Goal: Transaction & Acquisition: Purchase product/service

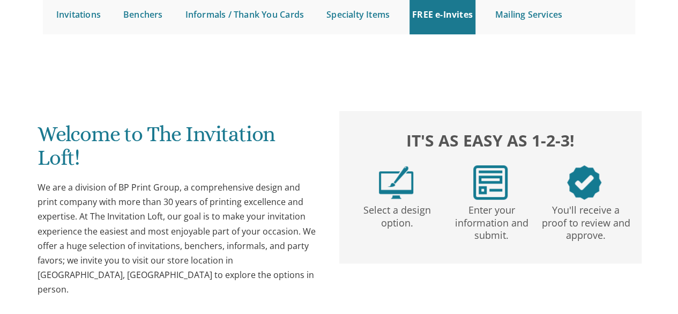
scroll to position [117, 0]
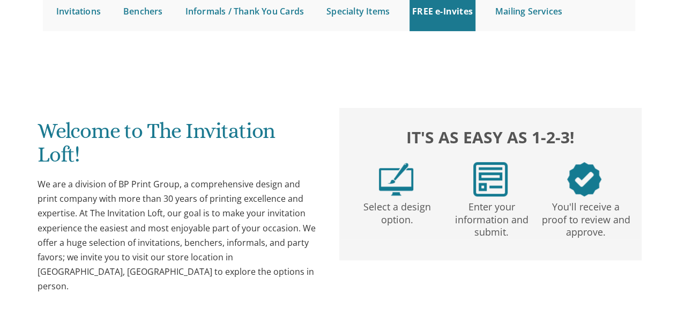
click at [362, 201] on p "Select a design option." at bounding box center [397, 210] width 90 height 29
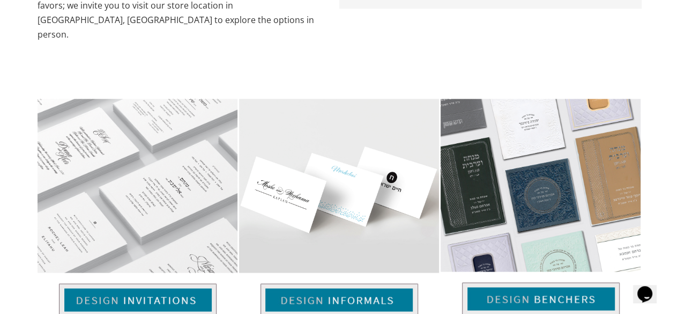
scroll to position [0, 0]
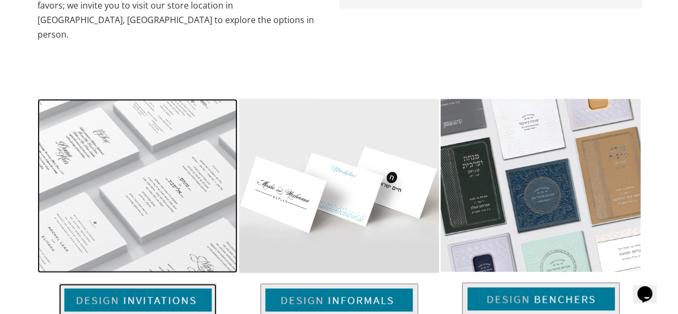
click at [168, 283] on img at bounding box center [138, 299] width 158 height 33
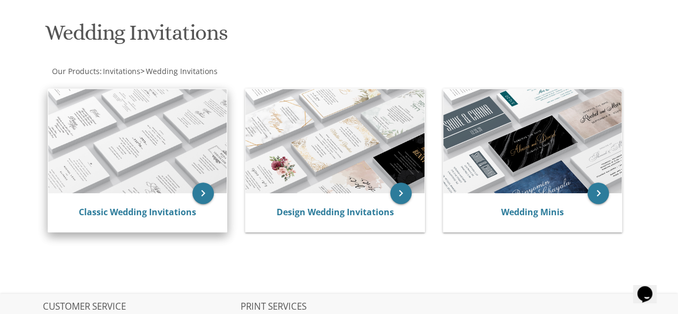
click at [162, 164] on img at bounding box center [137, 141] width 179 height 105
click at [211, 194] on icon "keyboard_arrow_right" at bounding box center [202, 192] width 21 height 21
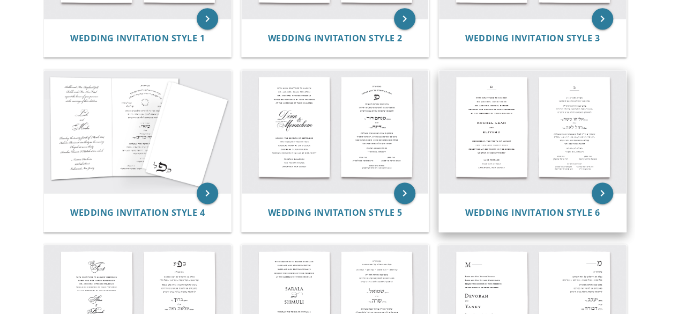
scroll to position [349, 0]
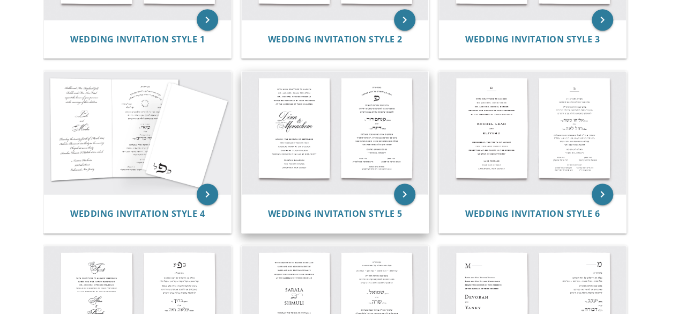
click at [394, 191] on img at bounding box center [335, 132] width 187 height 123
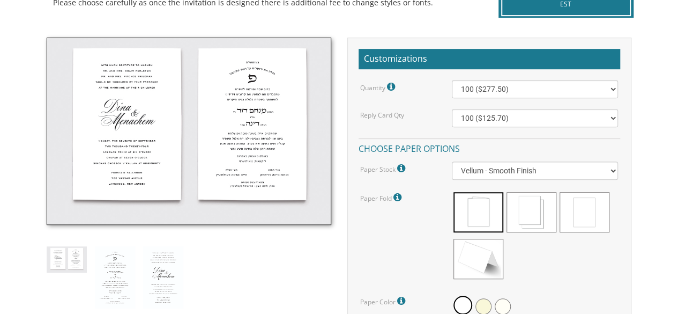
scroll to position [283, 0]
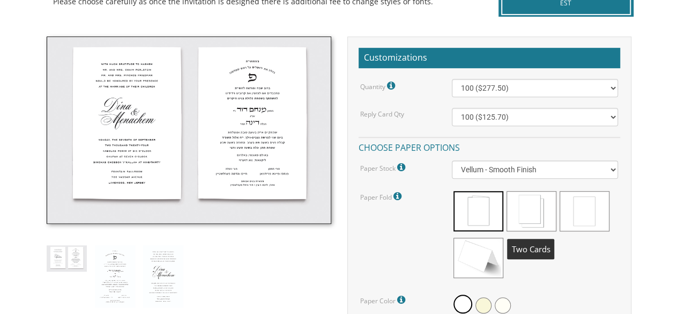
click at [539, 210] on span at bounding box center [532, 211] width 50 height 40
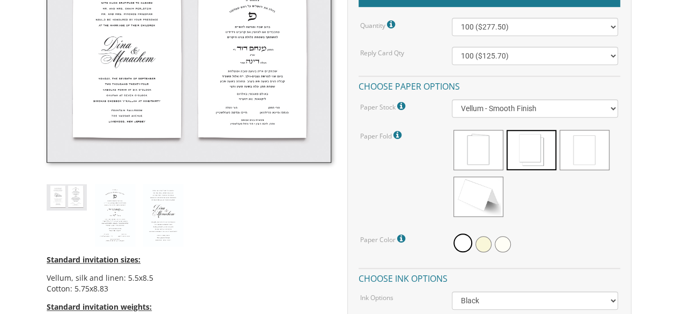
scroll to position [345, 0]
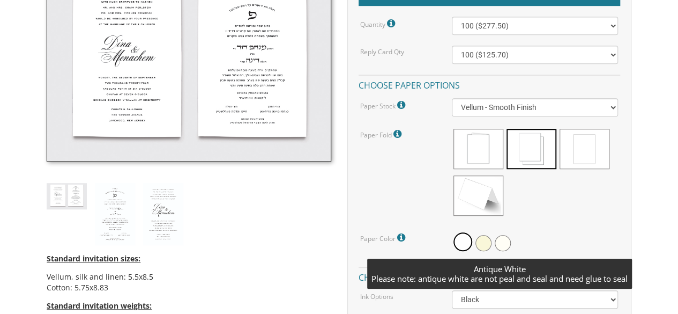
click at [506, 240] on span at bounding box center [503, 243] width 16 height 16
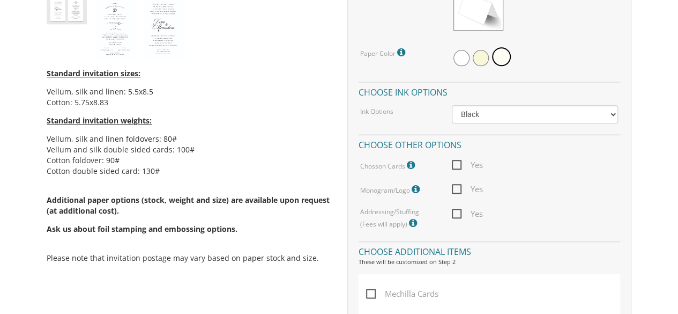
scroll to position [531, 0]
click at [455, 187] on span "Yes" at bounding box center [467, 188] width 31 height 13
click at [455, 187] on input "Yes" at bounding box center [455, 187] width 7 height 7
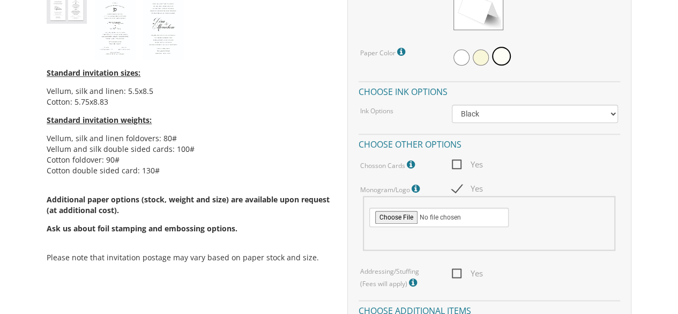
click at [416, 189] on icon at bounding box center [417, 189] width 11 height 10
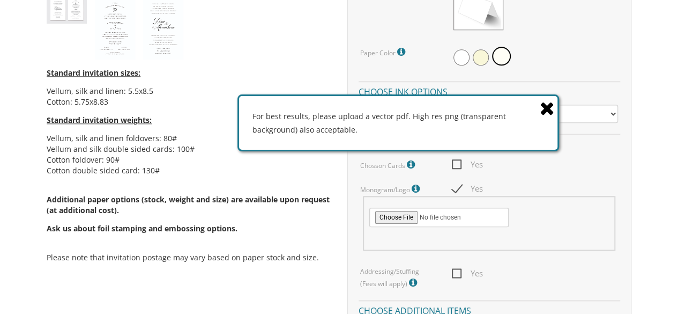
click at [454, 189] on span "Yes" at bounding box center [467, 188] width 31 height 13
click at [454, 189] on input "Yes" at bounding box center [455, 187] width 7 height 7
checkbox input "false"
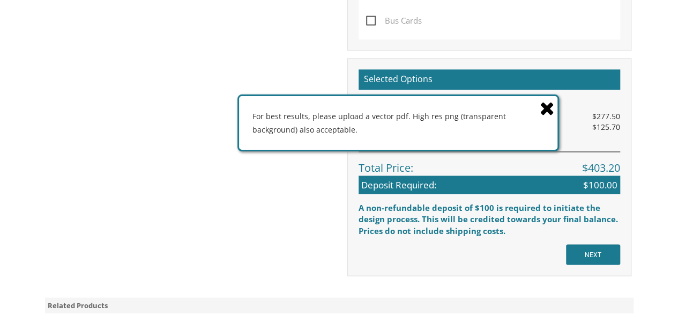
scroll to position [855, 0]
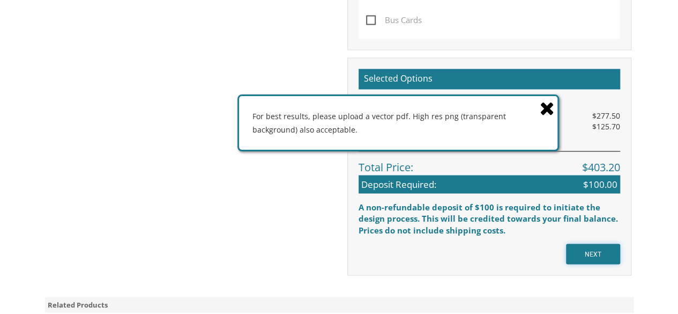
click at [615, 255] on input "NEXT" at bounding box center [593, 253] width 54 height 20
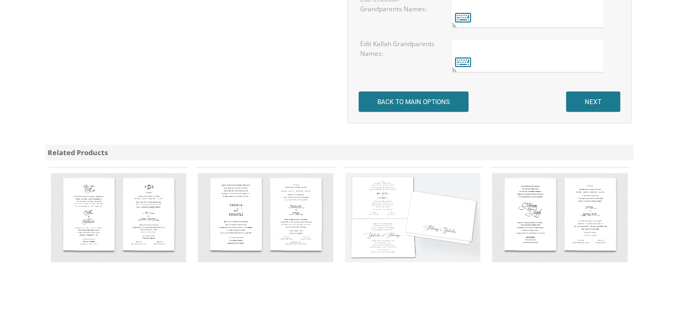
scroll to position [1037, 0]
click at [589, 101] on input "NEXT" at bounding box center [593, 101] width 54 height 20
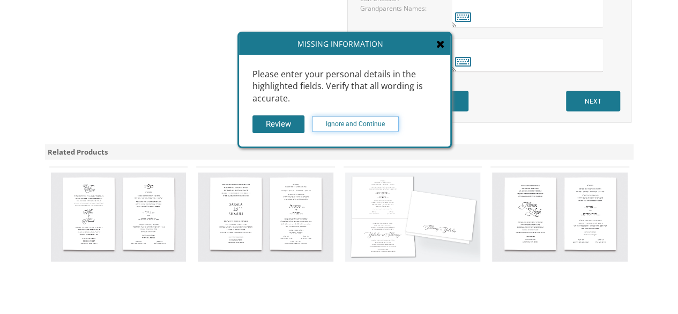
click at [356, 128] on input "Ignore and Continue" at bounding box center [355, 124] width 87 height 16
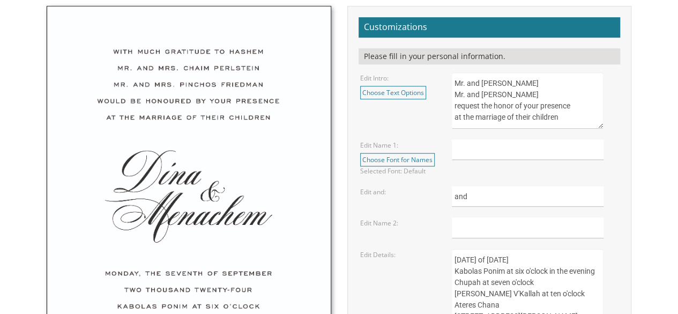
scroll to position [368, 0]
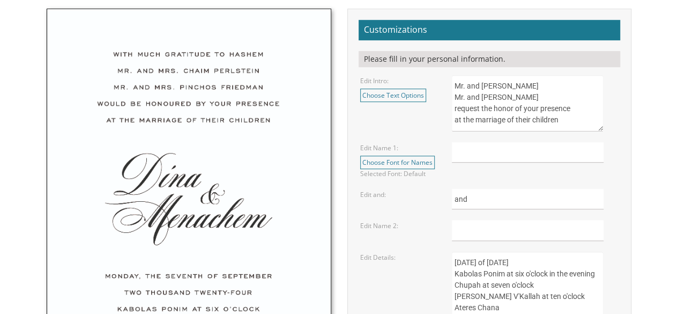
drag, startPoint x: 550, startPoint y: 84, endPoint x: 497, endPoint y: 86, distance: 53.1
click at [497, 86] on textarea "Mr. and Mrs. Yossi Schwartz Mr. and Mrs. Yaakov Friedman request the honor of y…" at bounding box center [528, 103] width 152 height 56
drag, startPoint x: 499, startPoint y: 94, endPoint x: 575, endPoint y: 95, distance: 75.6
click at [575, 95] on textarea "Mr. and Mrs. Yossi Schwartz Mr. and Mrs. Yaakov Friedman request the honor of y…" at bounding box center [528, 103] width 152 height 56
drag, startPoint x: 456, startPoint y: 97, endPoint x: 462, endPoint y: 97, distance: 5.9
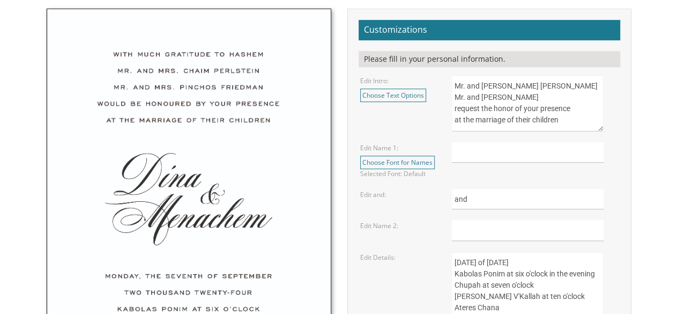
click at [462, 97] on textarea "Mr. and Mrs. Yossi Schwartz Mr. and Mrs. Yaakov Friedman request the honor of y…" at bounding box center [528, 103] width 152 height 56
click at [509, 104] on textarea "Mr. and Mrs. Yossi Schwartz Mr. and Mrs. Yaakov Friedman request the honor of y…" at bounding box center [528, 103] width 152 height 56
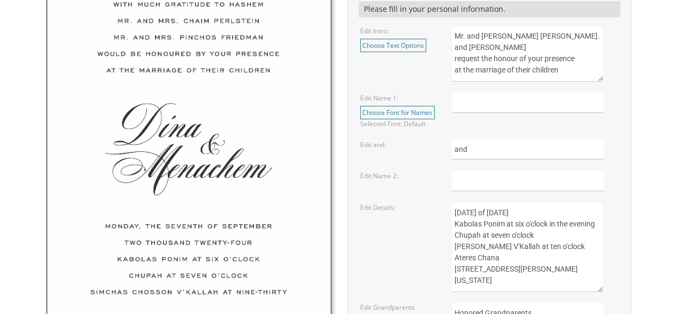
scroll to position [422, 0]
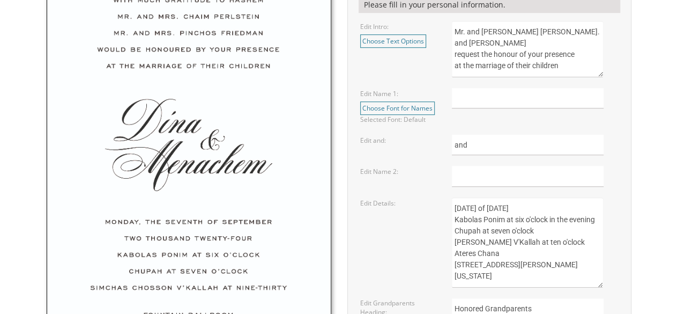
type textarea "Mr. and Mrs. Maki Weisz Rabbi. and Mrs. Menachem Noe request the honour of your…"
click at [513, 90] on input "text" at bounding box center [528, 98] width 152 height 21
type input "Chaim"
click at [479, 171] on input "text" at bounding box center [528, 176] width 152 height 21
type input "Chaya Rivkale"
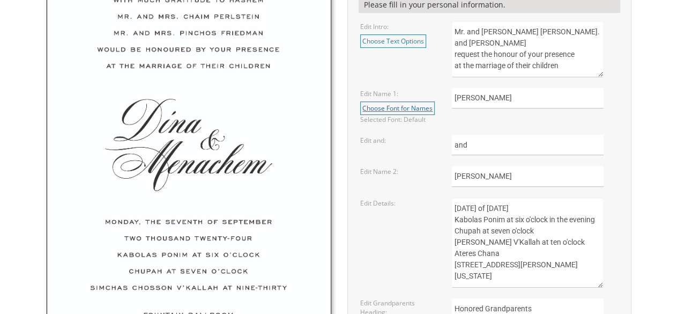
click at [387, 109] on link "Choose Font for Names" at bounding box center [397, 107] width 75 height 13
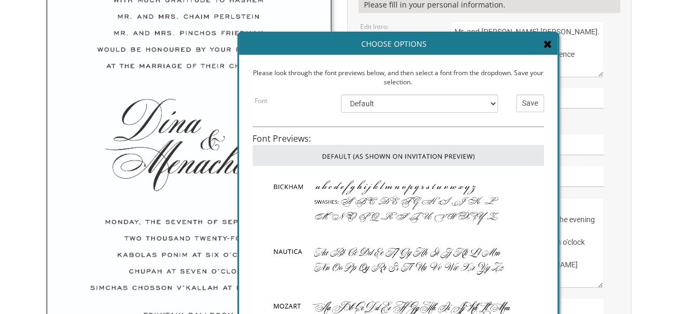
click at [422, 112] on div "Font Default Bickham Nautica Mozart Flemish Chopin Burgues Empire" at bounding box center [377, 108] width 248 height 29
click at [424, 108] on select "Default Bickham Nautica Mozart Flemish Chopin Burgues Empire" at bounding box center [419, 103] width 157 height 18
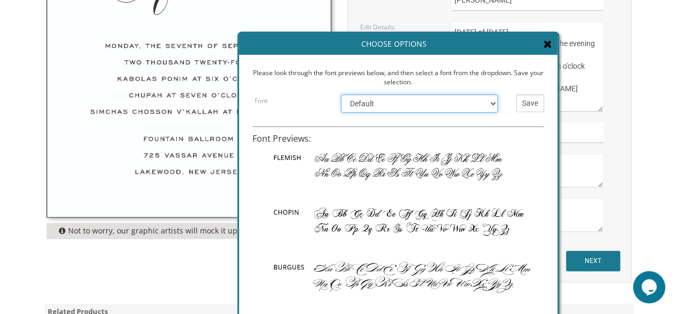
scroll to position [599, 0]
click at [342, 151] on img at bounding box center [399, 166] width 292 height 55
click at [406, 156] on img at bounding box center [399, 166] width 292 height 55
click at [383, 103] on select "Default Bickham Nautica Mozart Flemish Chopin Burgues Empire" at bounding box center [419, 103] width 157 height 18
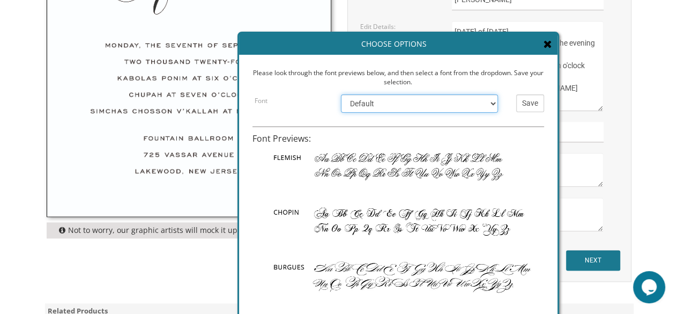
select select "/store/pc/invitations/FontPreviews/engfonts-18.jpg"
click at [341, 94] on select "Default Bickham Nautica Mozart Flemish Chopin Burgues Empire" at bounding box center [419, 103] width 157 height 18
click at [529, 103] on input "Save" at bounding box center [530, 103] width 28 height 18
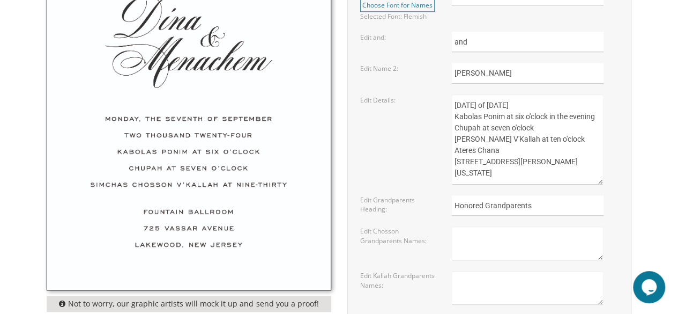
scroll to position [525, 0]
click at [461, 105] on textarea "Sunday, the eighth of May, 2016 Kabolas Ponim at six o'clock in the evening Chu…" at bounding box center [528, 140] width 152 height 90
click at [506, 103] on textarea "Sunday, the eighth of May, 2016 Kabolas Ponim at six o'clock in the evening Chu…" at bounding box center [528, 140] width 152 height 90
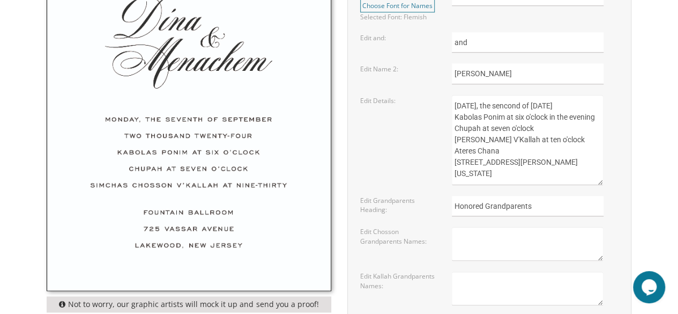
click at [541, 105] on textarea "Sunday, the eighth of May, 2016 Kabolas Ponim at six o'clock in the evening Chu…" at bounding box center [528, 140] width 152 height 90
click at [501, 105] on textarea "Sunday, the eighth of May, 2016 Kabolas Ponim at six o'clock in the evening Chu…" at bounding box center [528, 140] width 152 height 90
click at [575, 106] on textarea "Sunday, the eighth of May, 2016 Kabolas Ponim at six o'clock in the evening Chu…" at bounding box center [528, 140] width 152 height 90
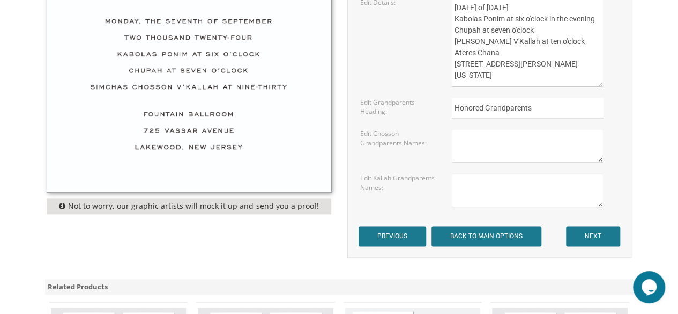
scroll to position [624, 0]
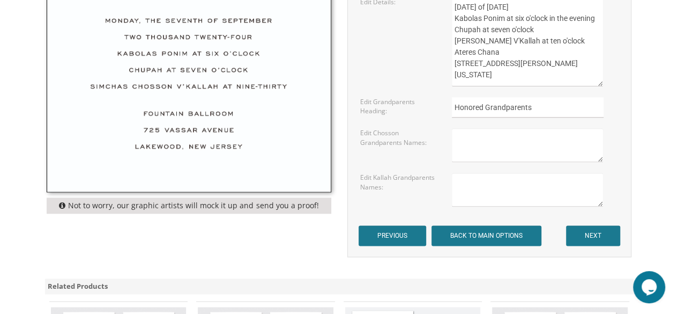
type textarea "Tuesday, the second of March, 2025 Kabolas Ponim at six o'clock in the evening …"
click at [562, 219] on form "Customizations Please fill in your personal information. Edit Intro: Choose Tex…" at bounding box center [490, 5] width 262 height 481
click at [582, 230] on input "NEXT" at bounding box center [593, 235] width 54 height 20
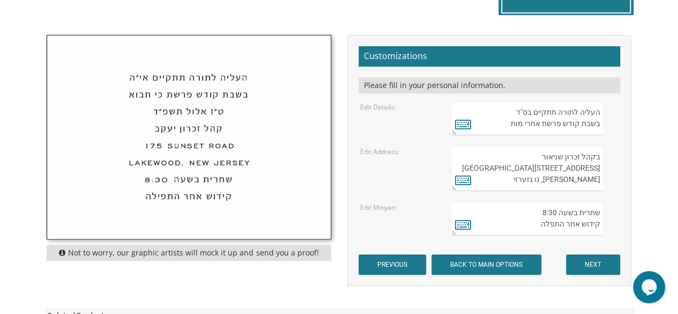
scroll to position [347, 0]
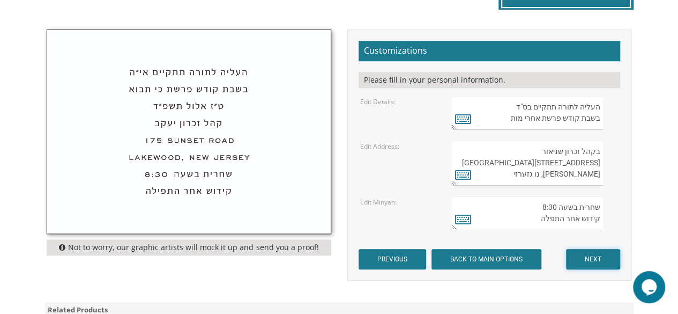
click at [580, 252] on input "NEXT" at bounding box center [593, 259] width 54 height 20
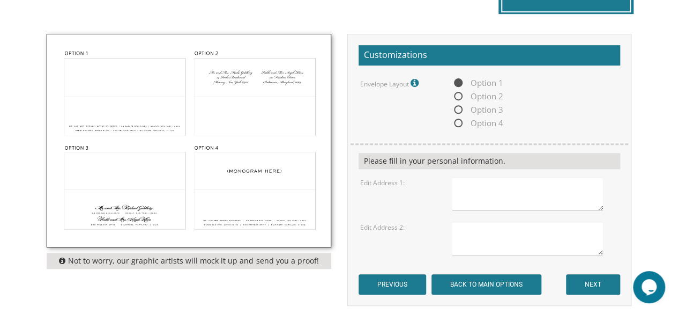
scroll to position [344, 0]
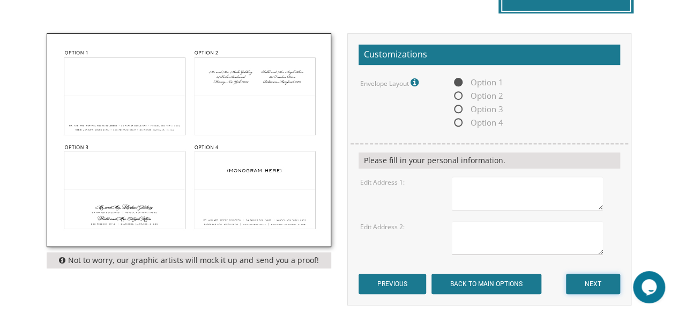
click at [591, 283] on input "NEXT" at bounding box center [593, 283] width 54 height 20
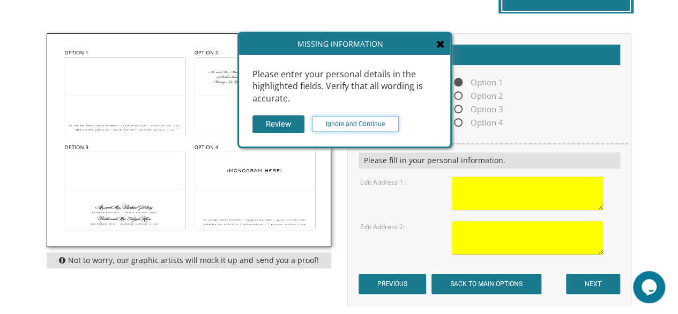
click at [357, 129] on input "Ignore and Continue" at bounding box center [355, 124] width 87 height 16
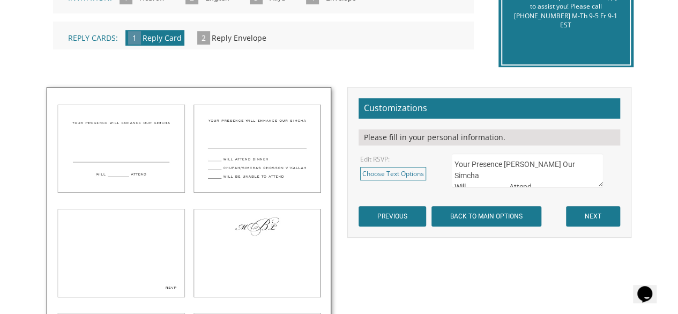
scroll to position [313, 0]
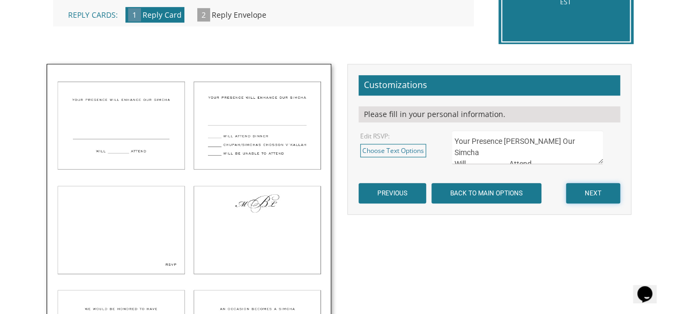
click at [591, 192] on input "NEXT" at bounding box center [593, 193] width 54 height 20
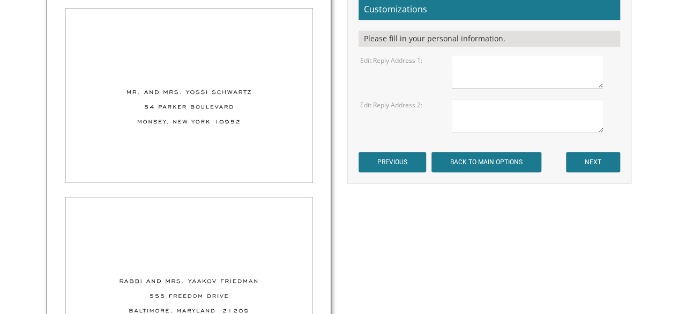
scroll to position [397, 0]
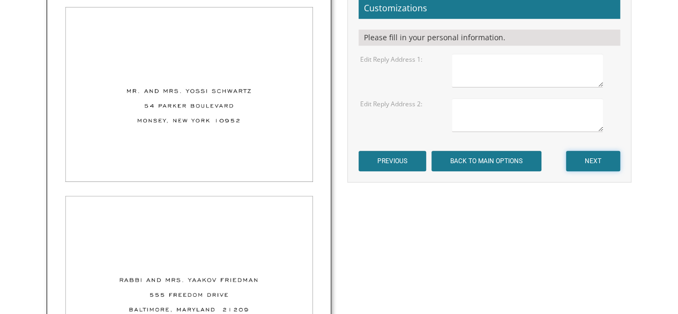
click at [600, 151] on input "NEXT" at bounding box center [593, 161] width 54 height 20
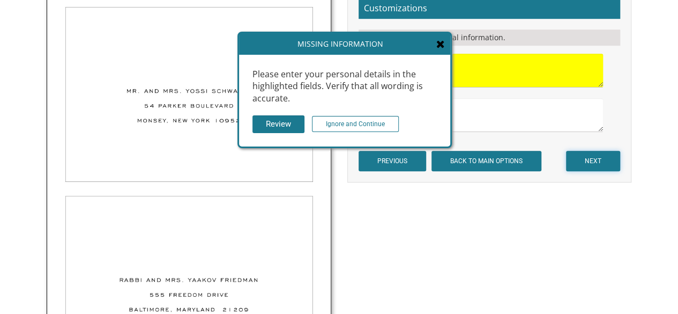
click at [600, 154] on input "NEXT" at bounding box center [593, 161] width 54 height 20
click at [375, 116] on input "Ignore and Continue" at bounding box center [355, 124] width 87 height 16
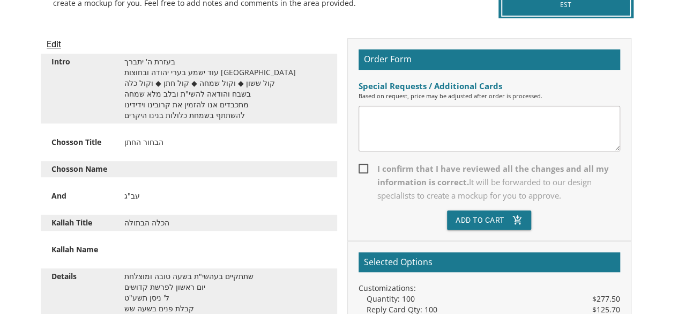
scroll to position [277, 0]
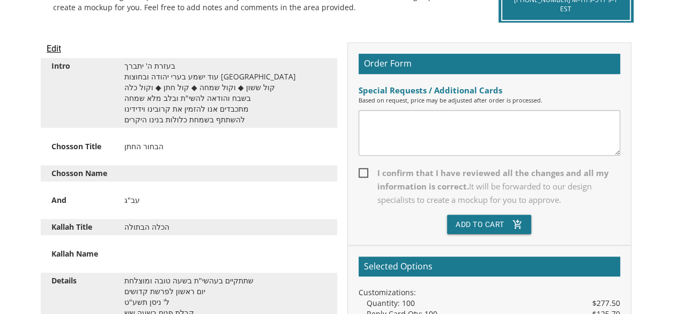
click at [489, 185] on span "It will be forwarded to our design specialists to create a mockup for you to ap…" at bounding box center [484, 193] width 214 height 24
click at [366, 175] on input "I confirm that I have reviewed all the changes and all my information is correc…" at bounding box center [362, 171] width 7 height 7
checkbox input "true"
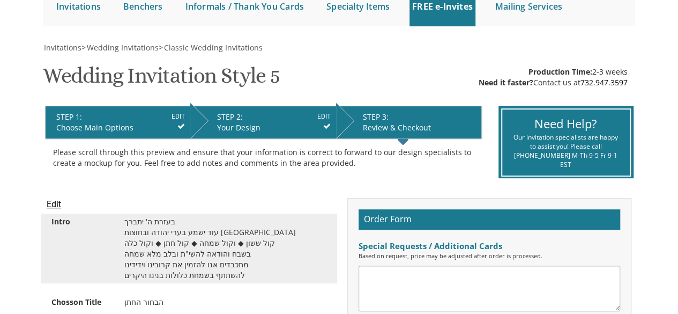
scroll to position [121, 0]
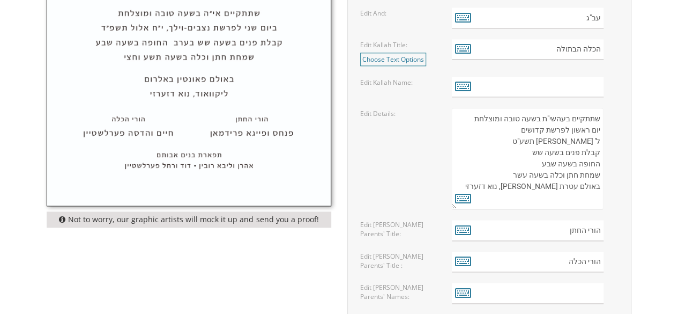
scroll to position [599, 0]
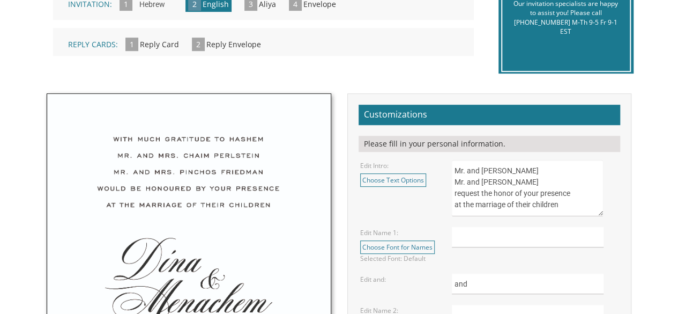
scroll to position [284, 0]
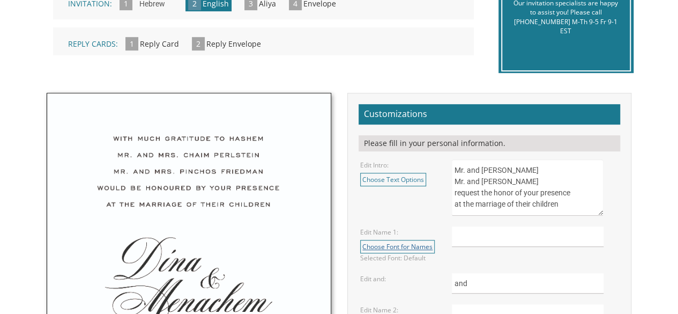
click at [413, 244] on link "Choose Font for Names" at bounding box center [397, 246] width 75 height 13
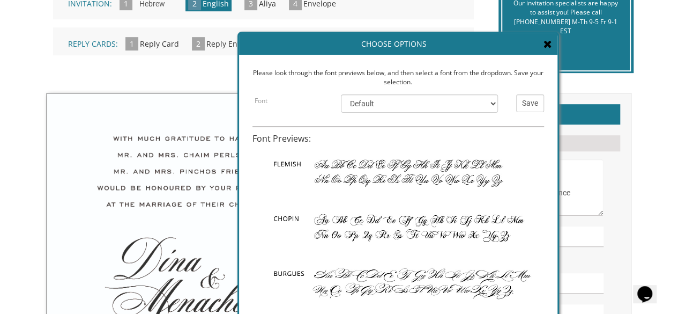
scroll to position [203, 0]
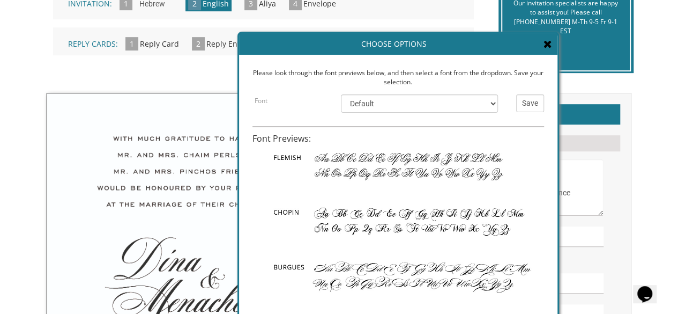
click at [541, 42] on div "Choose Options" at bounding box center [398, 43] width 318 height 21
click at [545, 43] on icon at bounding box center [548, 44] width 9 height 11
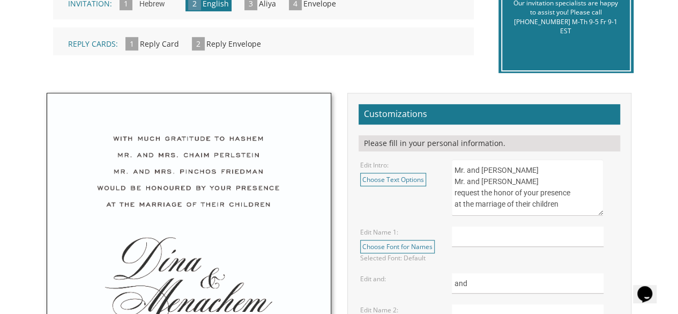
click at [508, 189] on textarea "Mr. and Mrs. Yossi Schwartz Mr. and Mrs. Yaakov Friedman request the honor of y…" at bounding box center [528, 187] width 152 height 56
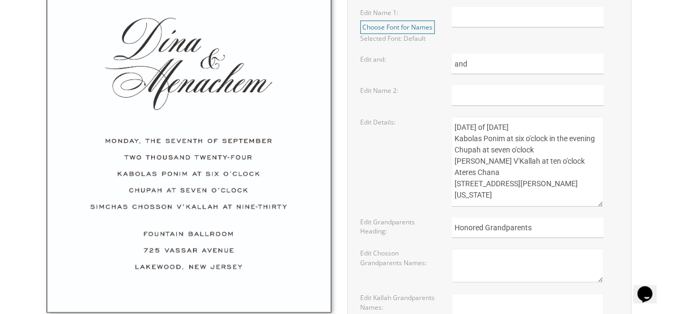
scroll to position [504, 0]
click at [490, 130] on textarea "Sunday, the eighth of May, 2016 Kabolas Ponim at six o'clock in the evening Chu…" at bounding box center [528, 161] width 152 height 90
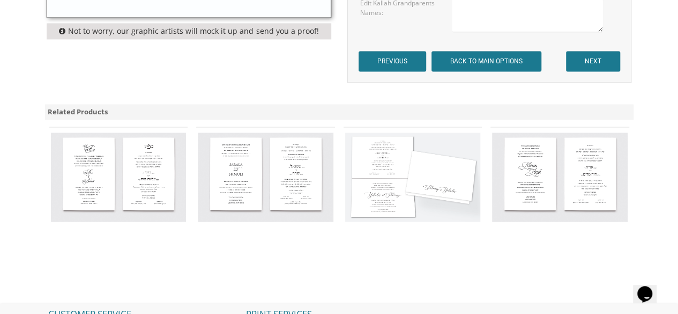
scroll to position [798, 0]
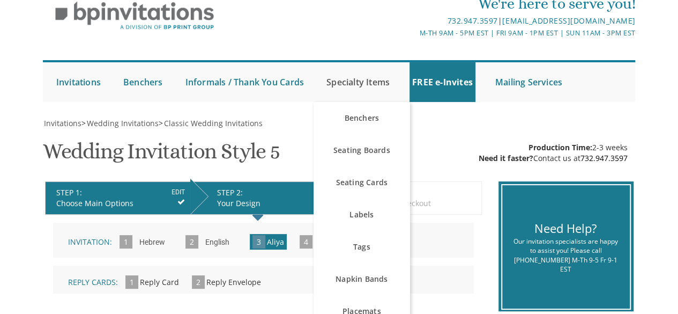
scroll to position [50, 0]
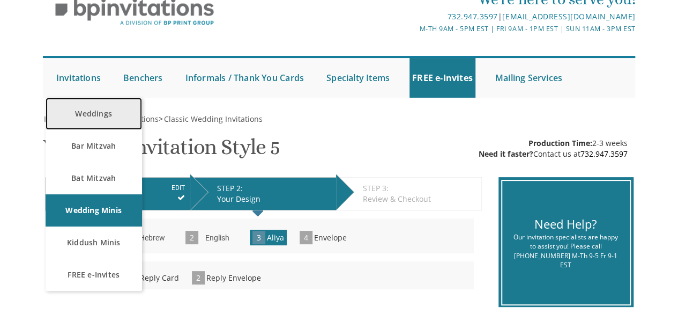
click at [98, 107] on link "Weddings" at bounding box center [94, 114] width 97 height 32
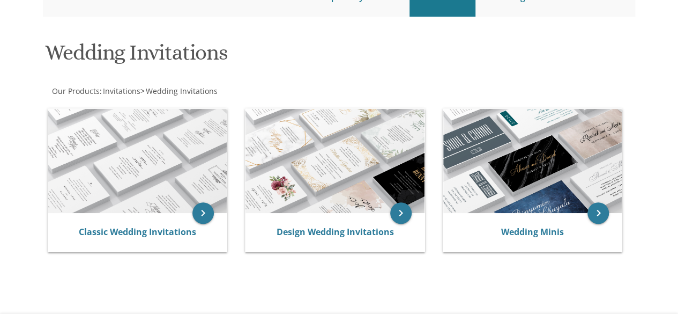
scroll to position [122, 0]
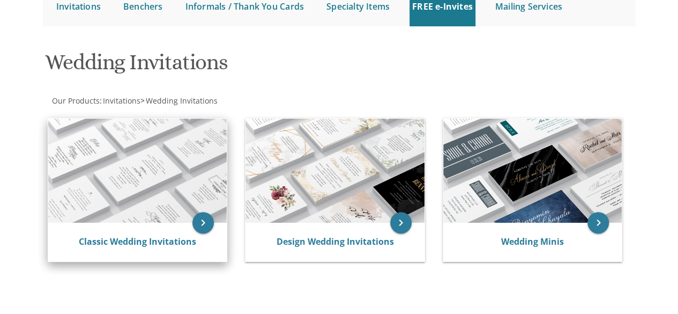
click at [112, 141] on img at bounding box center [137, 170] width 179 height 105
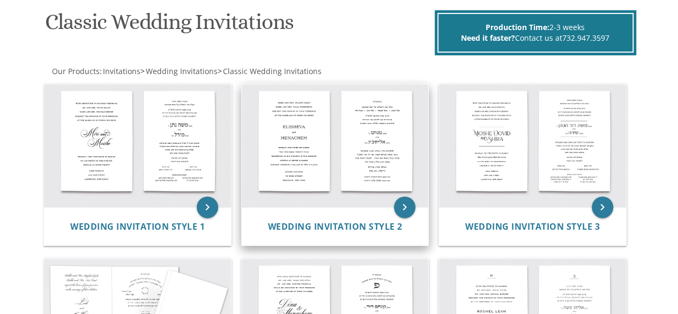
scroll to position [99, 0]
